Goal: Book appointment/travel/reservation

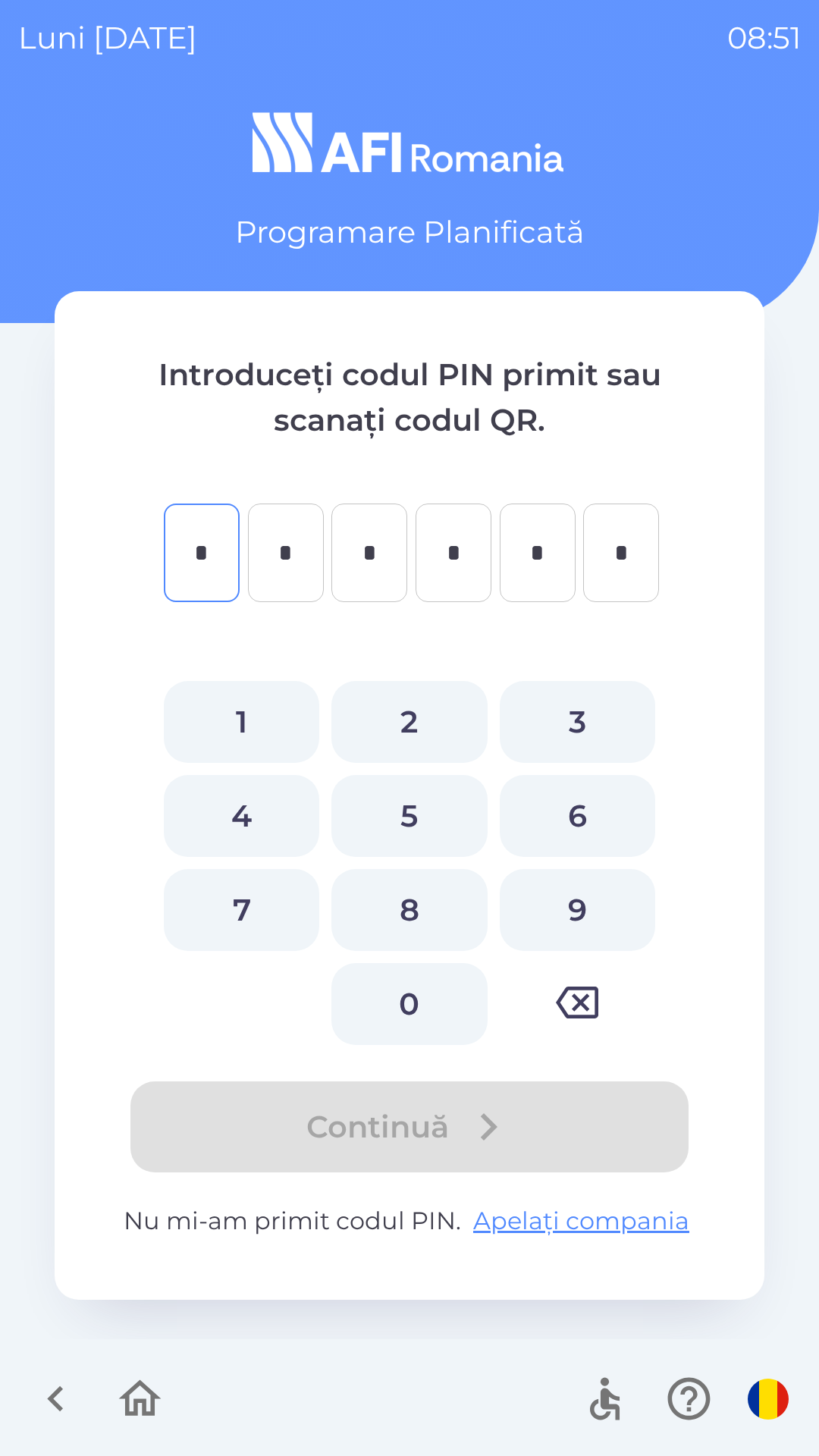
click at [45, 1380] on icon "button" at bounding box center [55, 1399] width 51 height 51
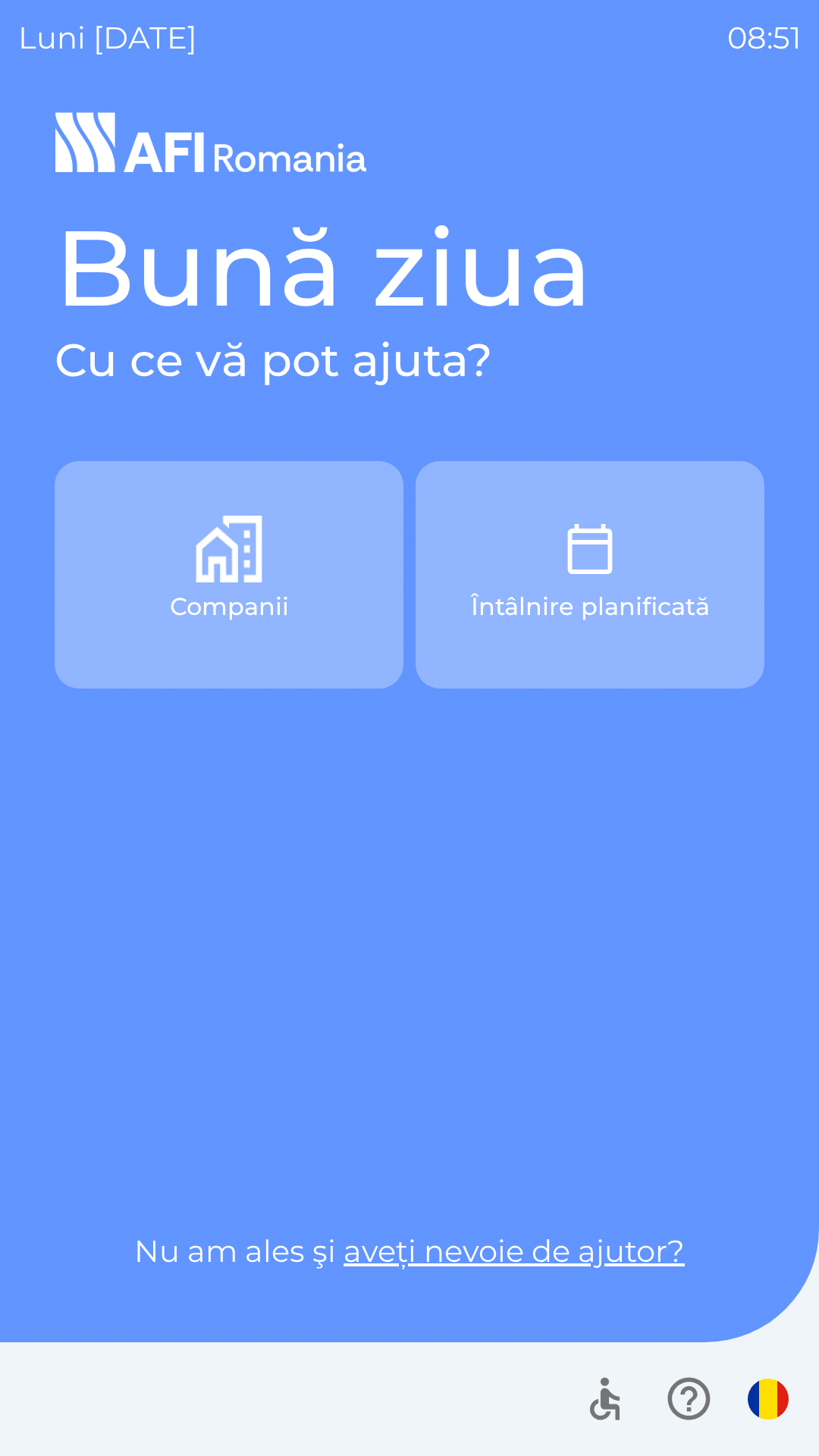
click at [274, 589] on p "Companii" at bounding box center [230, 606] width 119 height 36
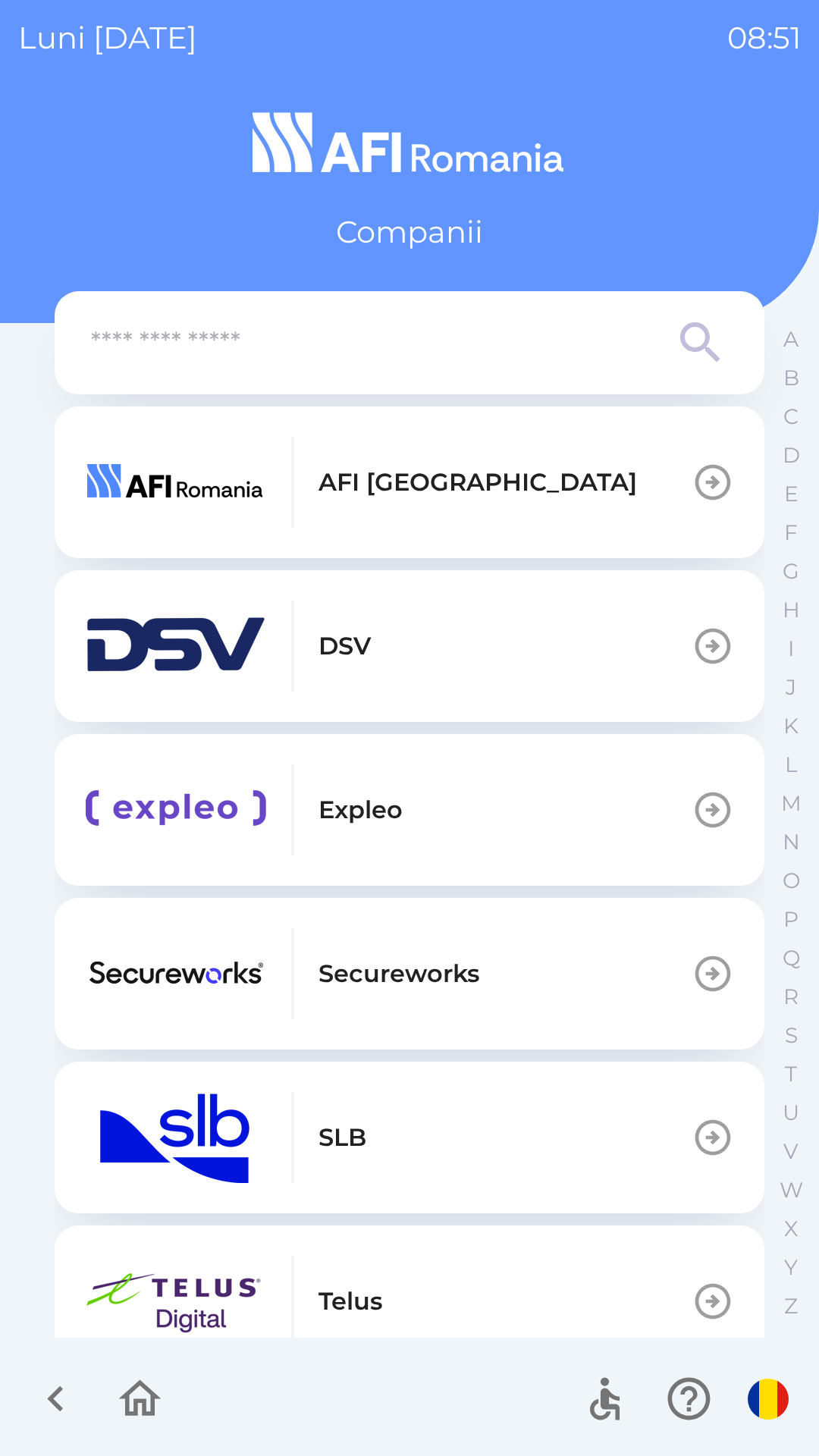
click at [165, 974] on img "button" at bounding box center [176, 974] width 182 height 91
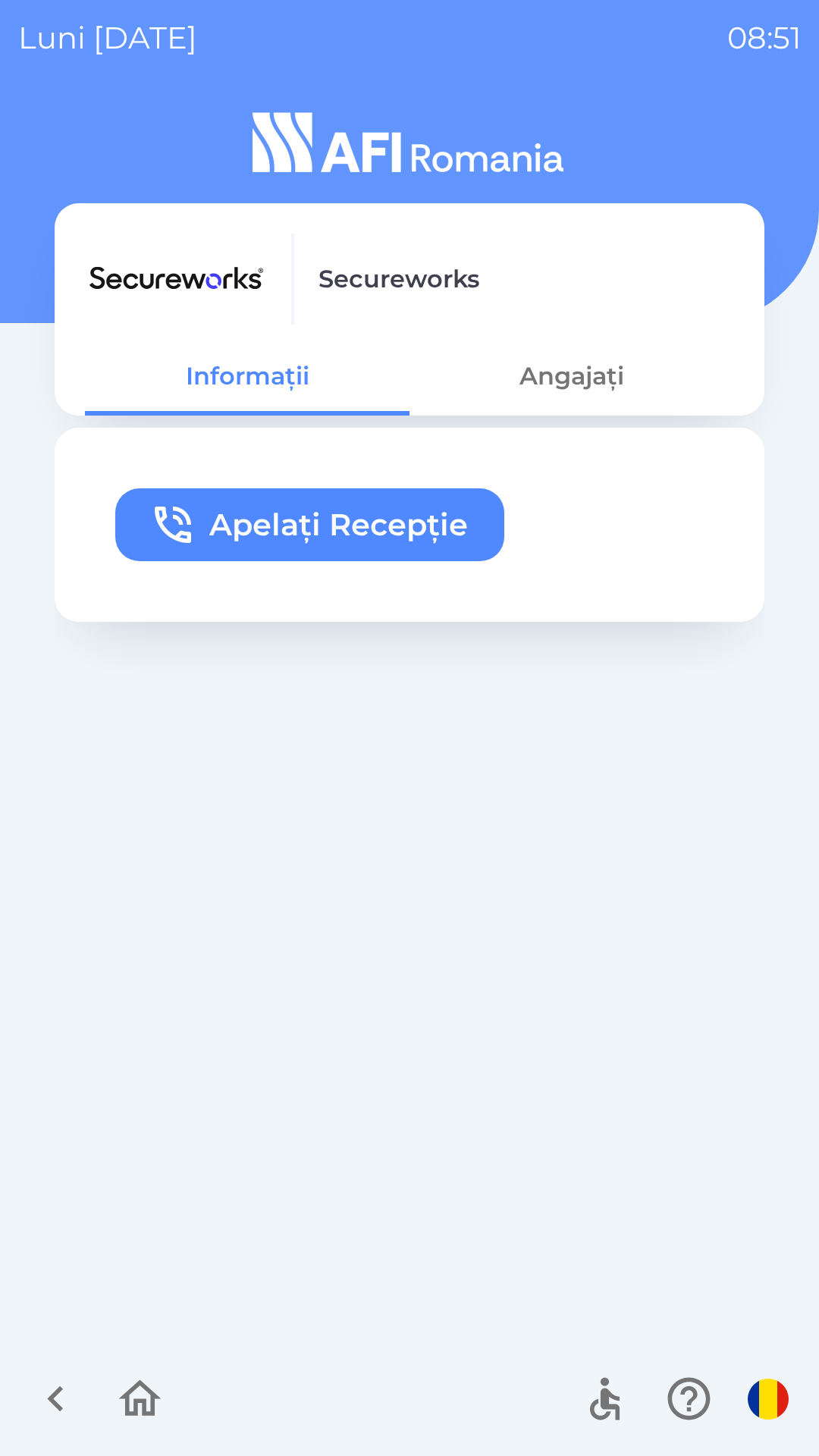
click at [587, 384] on button "Angajați" at bounding box center [572, 376] width 324 height 55
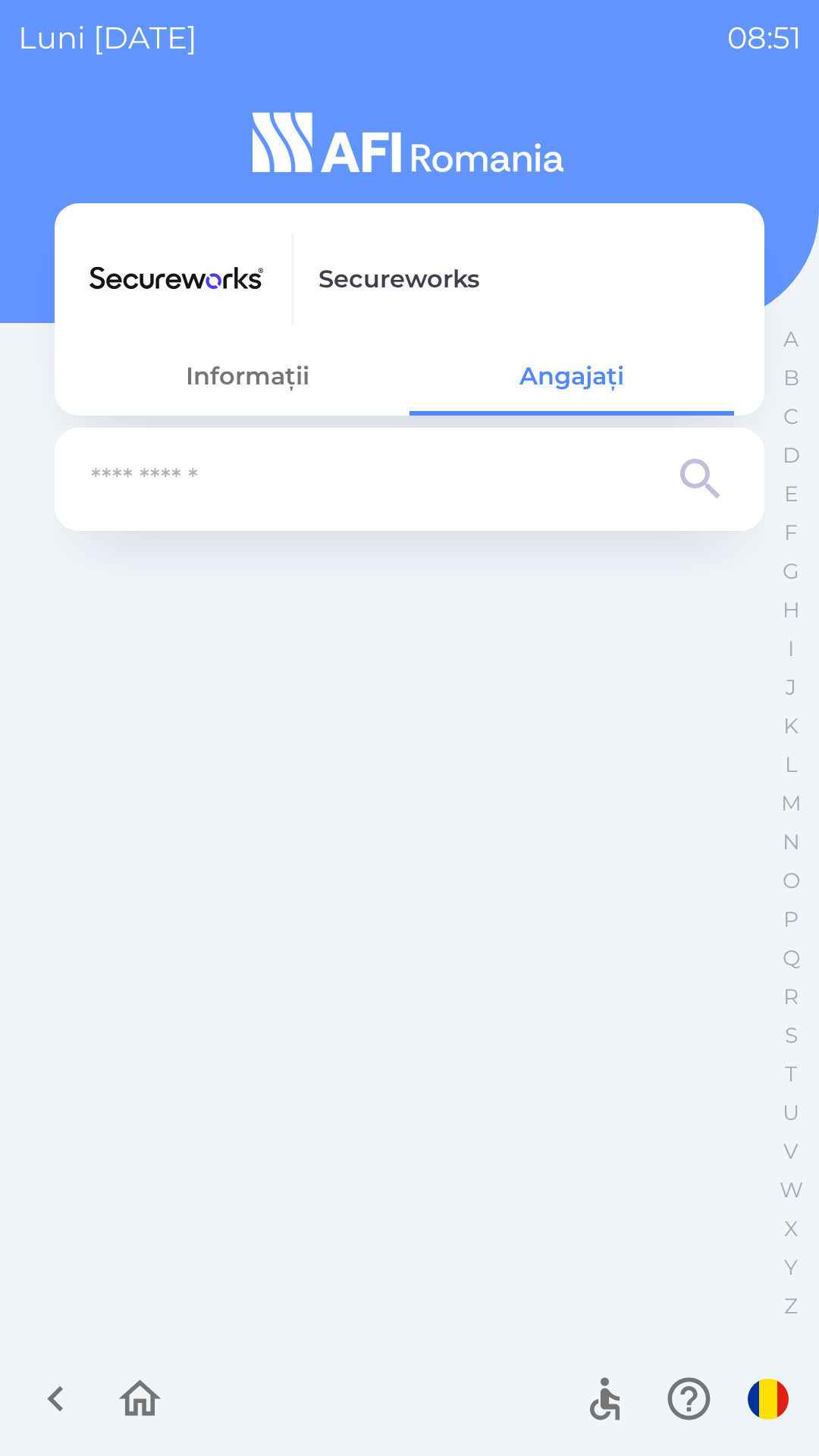
click at [691, 475] on icon at bounding box center [700, 479] width 55 height 55
click at [691, 483] on icon at bounding box center [700, 478] width 39 height 39
click at [48, 1391] on icon "button" at bounding box center [55, 1399] width 51 height 51
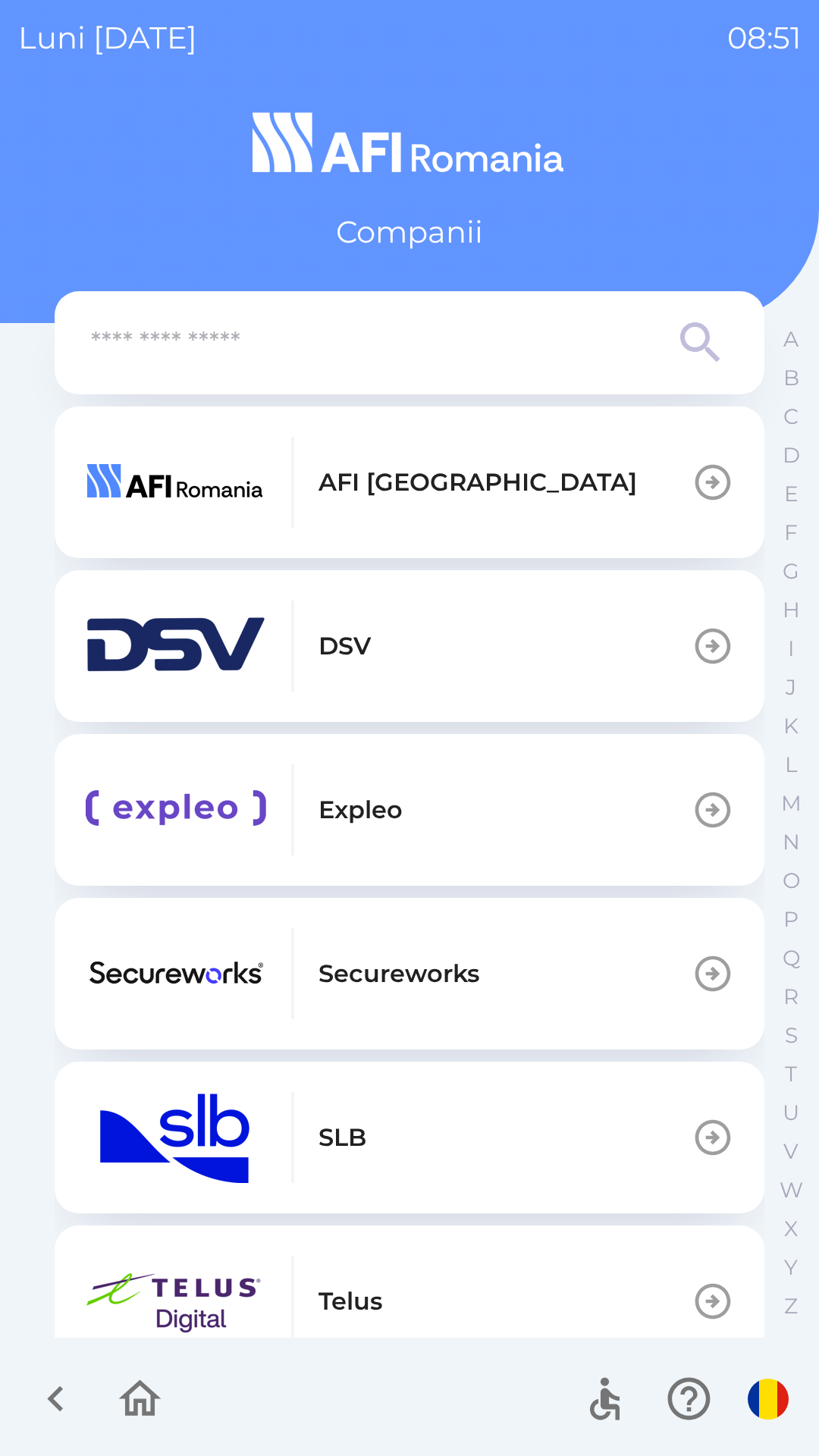
click at [62, 1381] on icon "button" at bounding box center [55, 1399] width 51 height 51
